Goal: Transaction & Acquisition: Purchase product/service

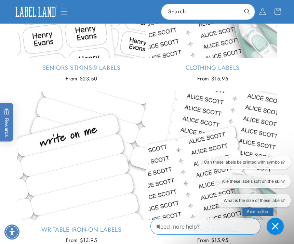
scroll to position [621, 0]
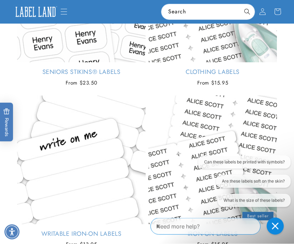
click at [226, 76] on link "Clothing Labels" at bounding box center [213, 72] width 129 height 8
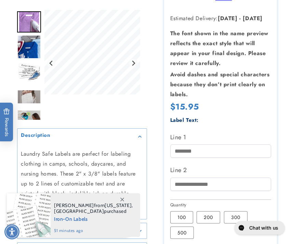
scroll to position [117, 0]
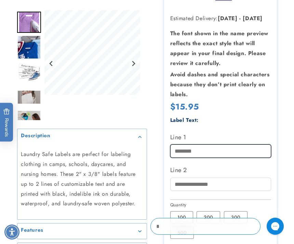
click at [185, 149] on input "Line 1" at bounding box center [220, 150] width 101 height 13
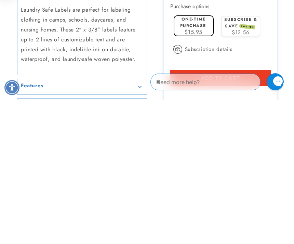
scroll to position [222, 0]
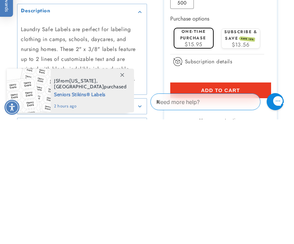
type input "**********"
click at [196, 165] on span "$15.95" at bounding box center [194, 169] width 18 height 8
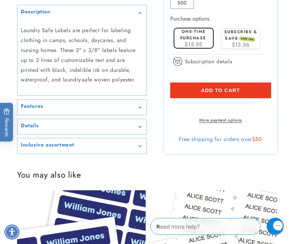
click at [139, 115] on summary "Features" at bounding box center [81, 107] width 129 height 15
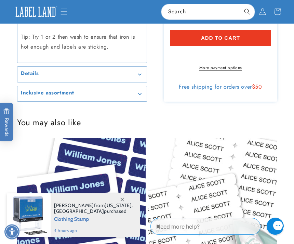
click at [132, 82] on summary "Details" at bounding box center [81, 74] width 129 height 15
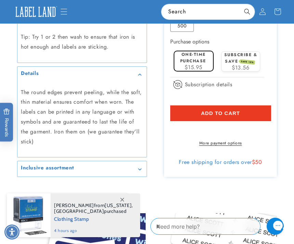
click at [135, 166] on summary "Inclusive assortment" at bounding box center [81, 168] width 129 height 15
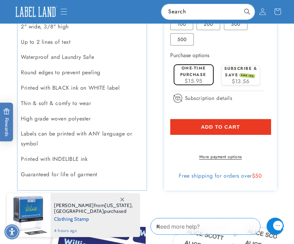
scroll to position [606, 0]
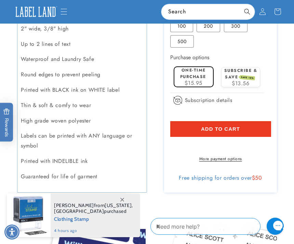
click at [69, 61] on p "Waterproof and Laundry Safe" at bounding box center [82, 59] width 123 height 10
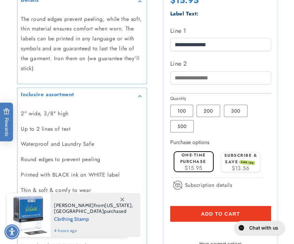
scroll to position [530, 0]
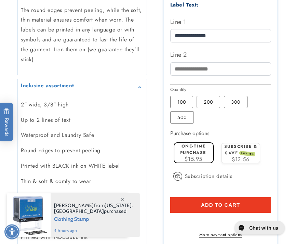
click at [209, 202] on span "Add to cart" at bounding box center [220, 205] width 39 height 6
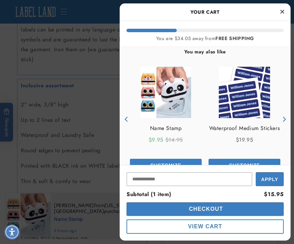
scroll to position [57, 0]
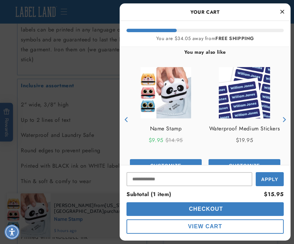
click at [197, 212] on span "Checkout" at bounding box center [206, 209] width 36 height 6
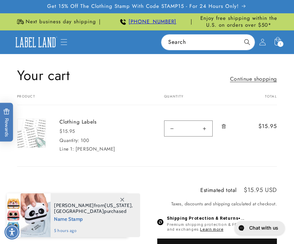
scroll to position [5, 0]
